Goal: Communication & Community: Answer question/provide support

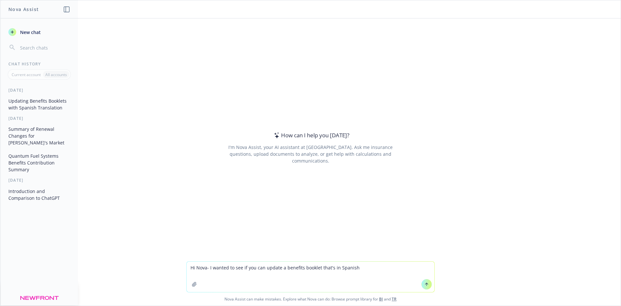
type textarea "Hi Nova- I wanted to see if you can update a benefits booklet that's in Spanish?"
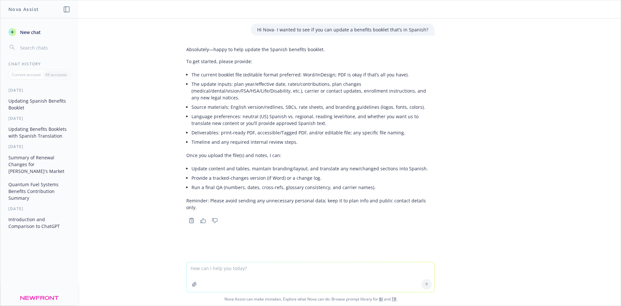
click at [192, 282] on icon "button" at bounding box center [194, 284] width 5 height 5
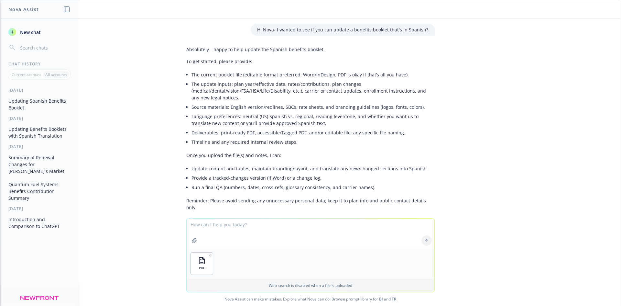
click at [423, 241] on div at bounding box center [427, 241] width 16 height 16
click at [202, 231] on textarea at bounding box center [311, 233] width 248 height 30
type textarea "here's the spanish enrollment workbook"
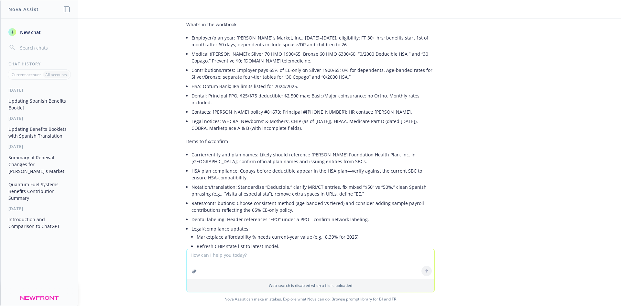
scroll to position [201, 0]
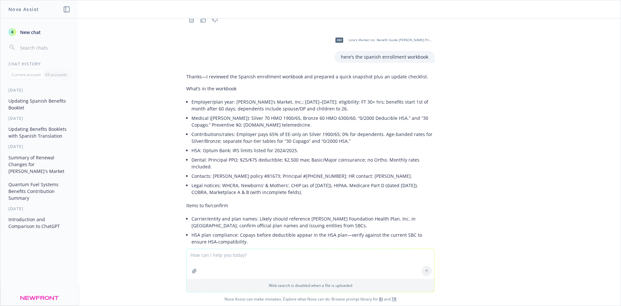
click at [363, 38] on span "Lola's Market Inc. Benefit Guide [PERSON_NAME] Principal Med Den 20241201 ES.pdf" at bounding box center [391, 40] width 85 height 4
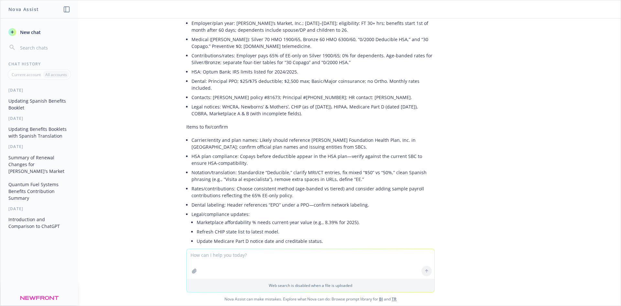
scroll to position [298, 0]
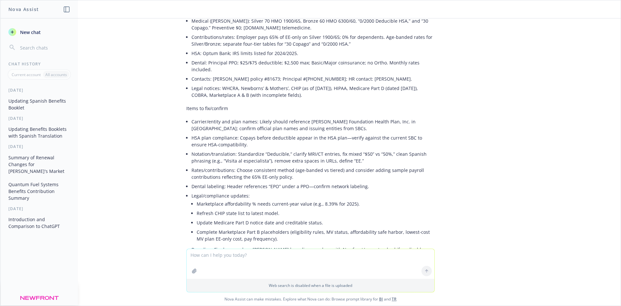
click at [216, 256] on textarea at bounding box center [311, 264] width 248 height 30
type textarea "once we get confirmation of the above, you can update the booklet in Spanish?"
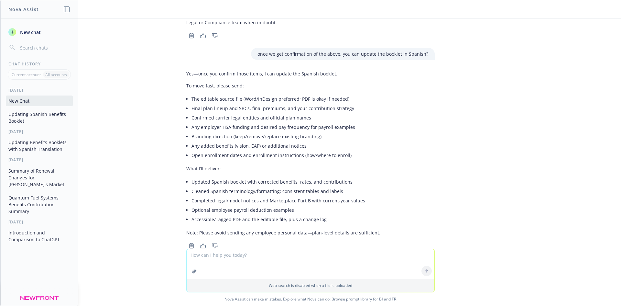
scroll to position [702, 0]
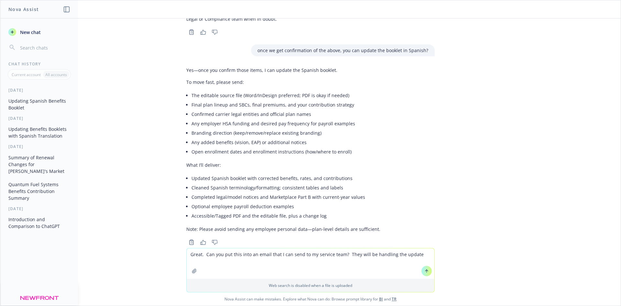
type textarea "Great. Can you put this into an email that I can send to my service team? They …"
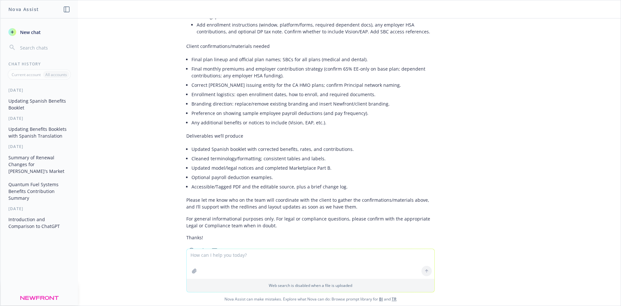
scroll to position [1331, 0]
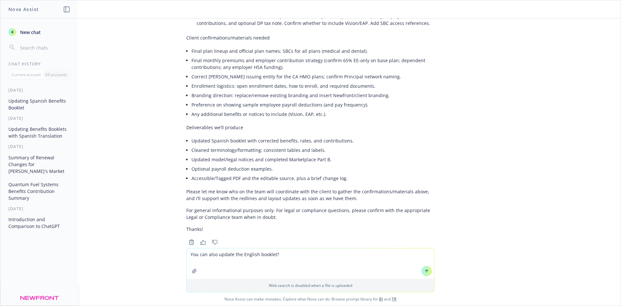
type textarea "You can also update the English booklet?"
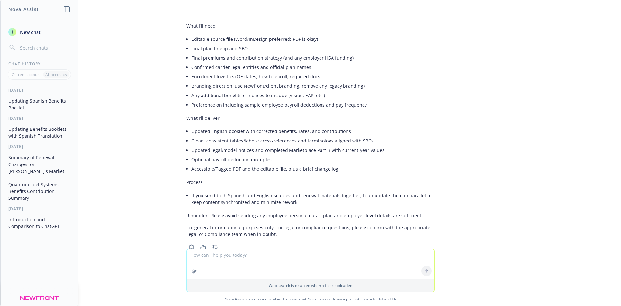
scroll to position [1602, 0]
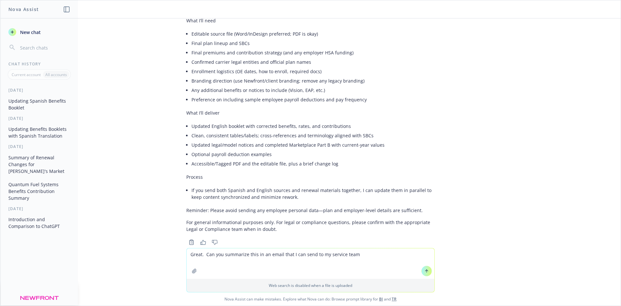
type textarea "Great. Can you summarize this in an email that I can send to my service team?"
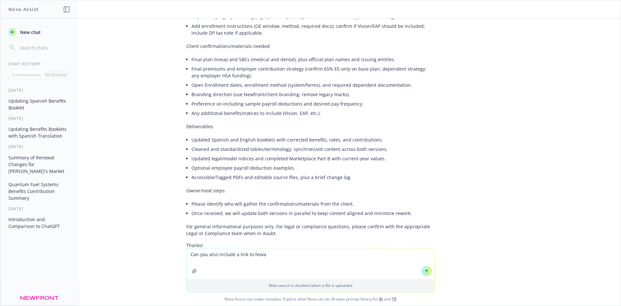
scroll to position [2051, 0]
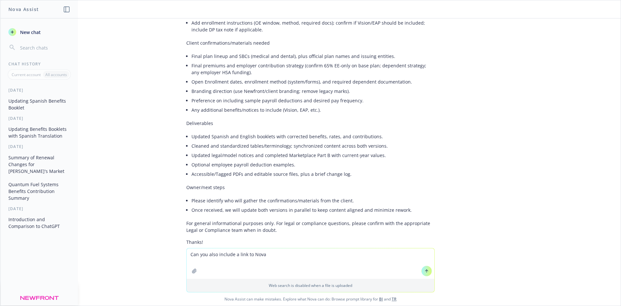
type textarea "Can you also include a link to Nova?"
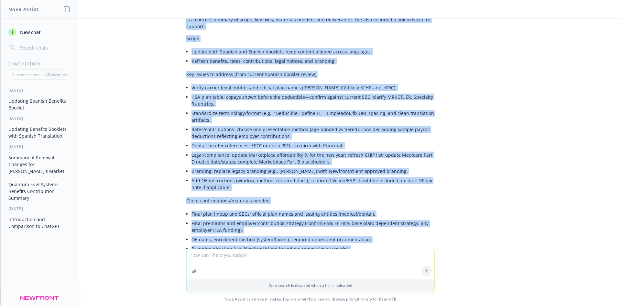
scroll to position [2273, 0]
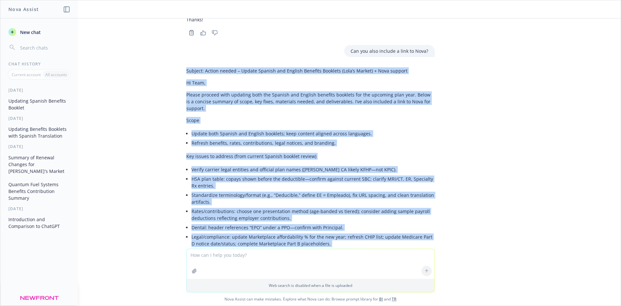
drag, startPoint x: 197, startPoint y: 195, endPoint x: 172, endPoint y: 42, distance: 155.1
click at [172, 42] on div "Hi Nova- I wanted to see if you can update a benefits booklet that's in Spanish…" at bounding box center [310, 133] width 621 height 230
copy div "Loremip: Dolors ametco – Adipis Elitsed doe Tempori Utlabore Etdolore (Magn’a E…"
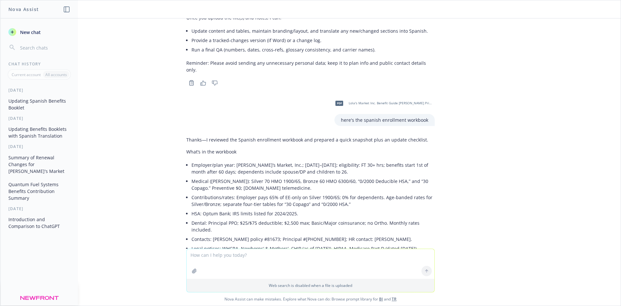
scroll to position [0, 0]
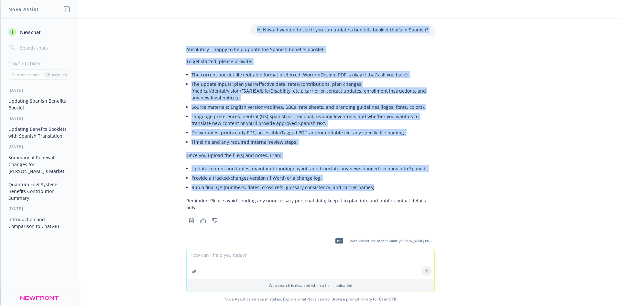
drag, startPoint x: 363, startPoint y: 187, endPoint x: 185, endPoint y: 26, distance: 239.9
click at [185, 26] on div "Hi Nova- I wanted to see if you can update a benefits booklet that's in Spanish…" at bounding box center [310, 133] width 621 height 230
copy div "Lo Ipsu- D sitame co adi el sed doe tempor i utlabore etdolor magn'a en Adminim…"
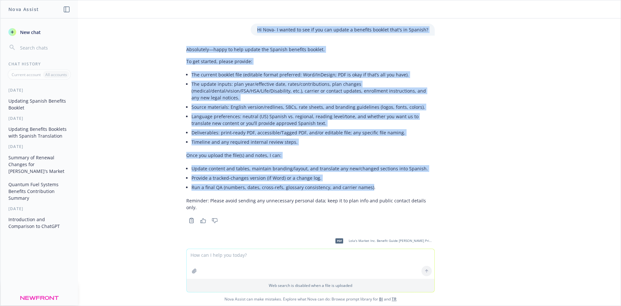
click at [242, 144] on li "Timeline and any required internal review steps." at bounding box center [313, 141] width 243 height 9
drag, startPoint x: 363, startPoint y: 185, endPoint x: 158, endPoint y: 46, distance: 247.5
click at [158, 46] on div "Hi Nova- I wanted to see if you can update a benefits booklet that's in Spanish…" at bounding box center [310, 133] width 621 height 230
copy div "Loremipsum—dolor si amet consec adi Elitsed doeiusmo tempori. Ut lab etdolor, m…"
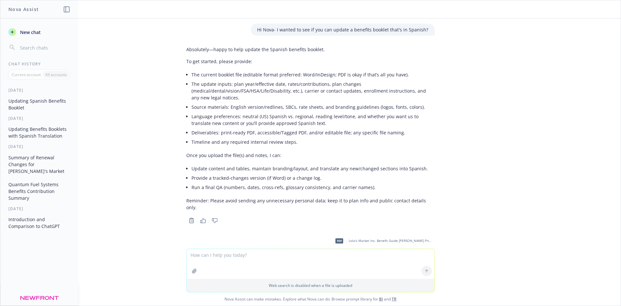
click at [253, 263] on textarea at bounding box center [311, 264] width 248 height 30
